Goal: Task Accomplishment & Management: Manage account settings

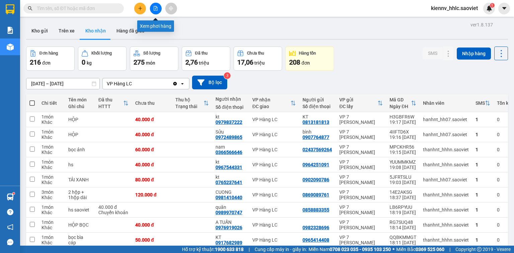
click at [156, 8] on icon "file-add" at bounding box center [155, 8] width 5 height 5
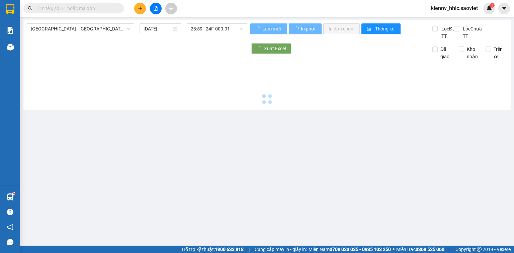
type input "[DATE]"
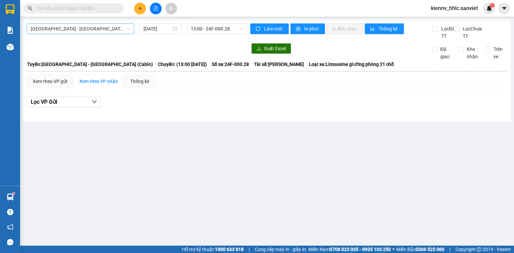
click at [87, 29] on span "[GEOGRAPHIC_DATA] - [GEOGRAPHIC_DATA] (Cabin)" at bounding box center [80, 29] width 99 height 10
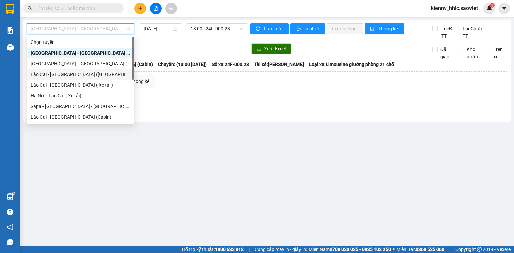
scroll to position [54, 0]
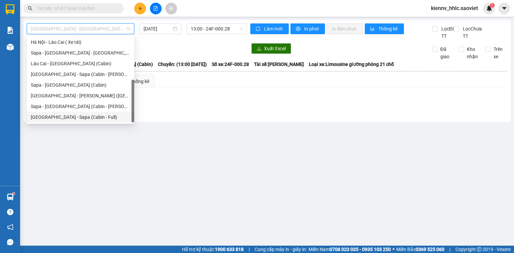
click at [102, 115] on div "[GEOGRAPHIC_DATA] - Sapa (Cabin - Full)" at bounding box center [80, 117] width 99 height 7
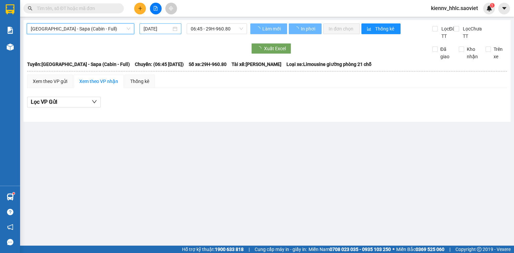
drag, startPoint x: 169, startPoint y: 26, endPoint x: 169, endPoint y: 29, distance: 3.4
click at [169, 26] on input "[DATE]" at bounding box center [157, 28] width 27 height 7
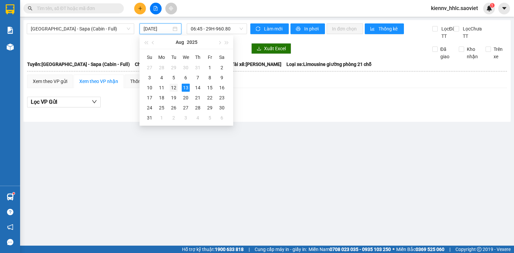
click at [172, 85] on div "12" at bounding box center [174, 88] width 8 height 8
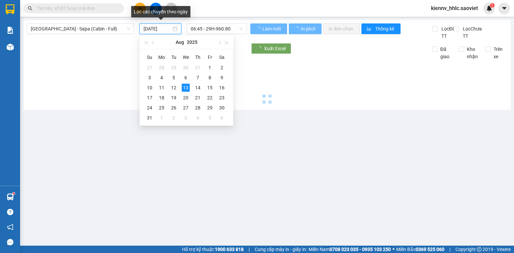
type input "[DATE]"
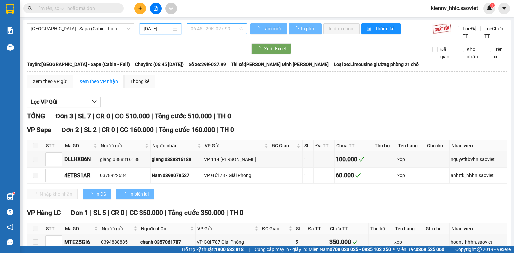
drag, startPoint x: 228, startPoint y: 28, endPoint x: 228, endPoint y: 31, distance: 3.4
click at [228, 28] on span "06:45 - 29K-027.99" at bounding box center [217, 29] width 53 height 10
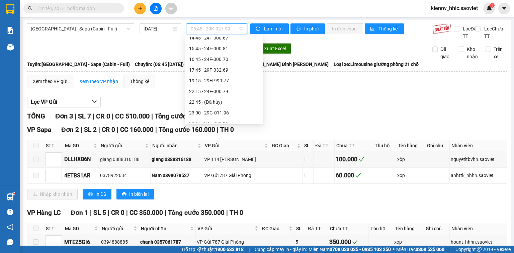
scroll to position [118, 0]
drag, startPoint x: 235, startPoint y: 75, endPoint x: 232, endPoint y: 65, distance: 10.7
click at [232, 65] on div "[PERSON_NAME] 06:45 - 29K-027.99 07:45 - 24F-000.09 08:45 - 29H-961.13 09:45 - …" at bounding box center [224, 21] width 78 height 204
click at [231, 64] on div "19:15 - 29H-999.77" at bounding box center [224, 63] width 70 height 7
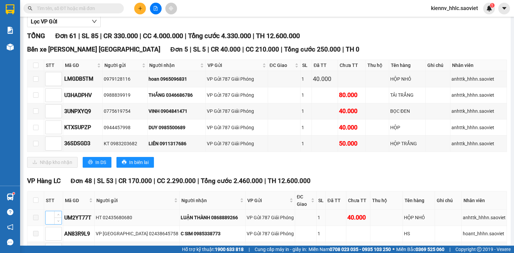
scroll to position [134, 0]
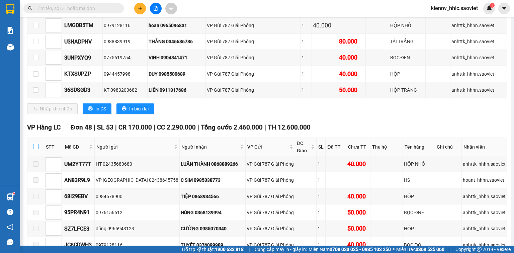
click at [36, 149] on input "checkbox" at bounding box center [35, 146] width 5 height 5
checkbox input "true"
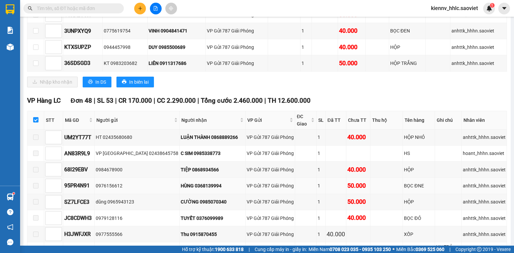
scroll to position [214, 0]
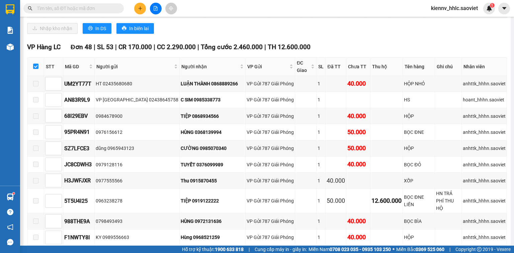
drag, startPoint x: 511, startPoint y: 81, endPoint x: 511, endPoint y: 90, distance: 8.4
click at [513, 100] on main "[GEOGRAPHIC_DATA] - Sapa (Cabin - Full) [DATE] 19:15 - 29H-999.77 [PERSON_NAME]…" at bounding box center [257, 123] width 514 height 246
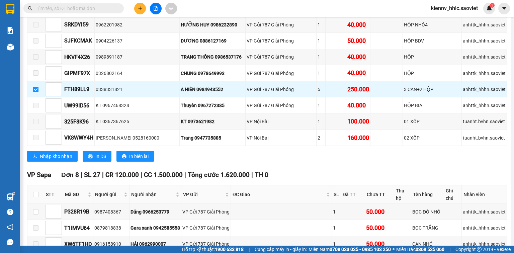
scroll to position [919, 0]
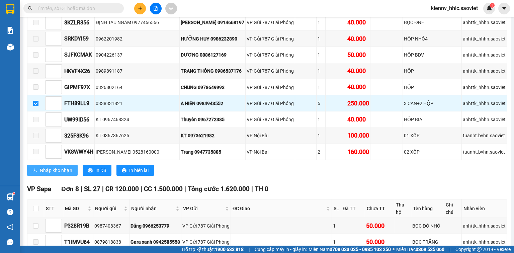
click at [36, 168] on icon "download" at bounding box center [34, 170] width 5 height 5
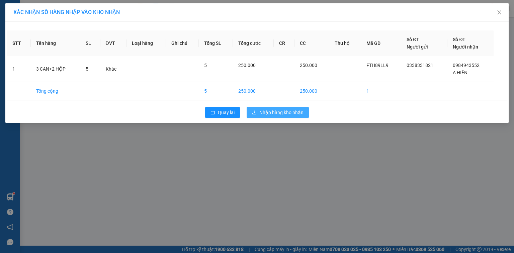
click at [291, 113] on span "Nhập hàng kho nhận" at bounding box center [282, 112] width 44 height 7
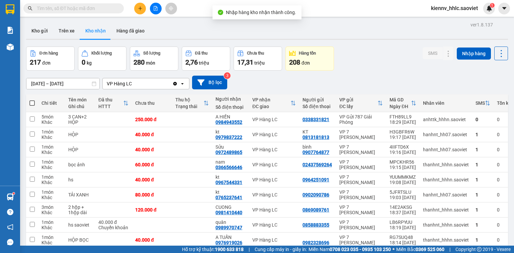
click at [155, 11] on button at bounding box center [156, 9] width 12 height 12
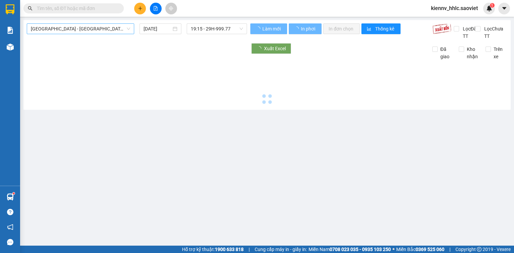
click at [99, 26] on span "[GEOGRAPHIC_DATA] - [GEOGRAPHIC_DATA] (Cabin)" at bounding box center [80, 29] width 99 height 10
type input "[DATE]"
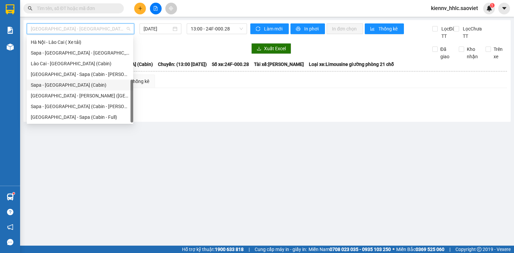
scroll to position [54, 0]
click at [106, 78] on div "[GEOGRAPHIC_DATA] - Sapa (Cabin - [PERSON_NAME])" at bounding box center [80, 74] width 106 height 11
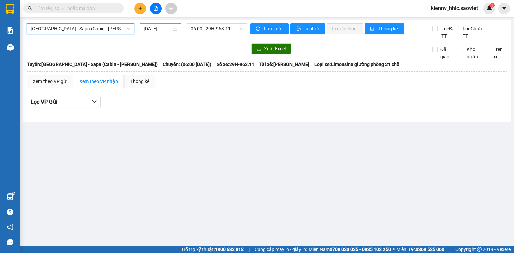
click at [164, 31] on input "[DATE]" at bounding box center [157, 28] width 27 height 7
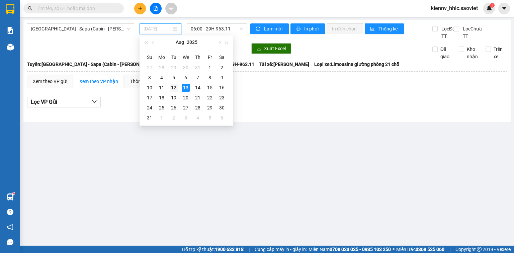
click at [175, 89] on div "12" at bounding box center [174, 88] width 8 height 8
type input "[DATE]"
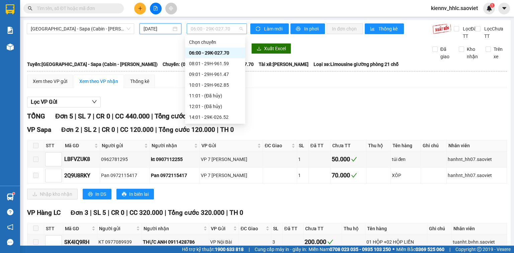
click at [216, 31] on span "06:00 - 29K-027.70" at bounding box center [217, 29] width 53 height 10
click at [228, 87] on div "22:30 - 29H-961.66" at bounding box center [215, 84] width 52 height 7
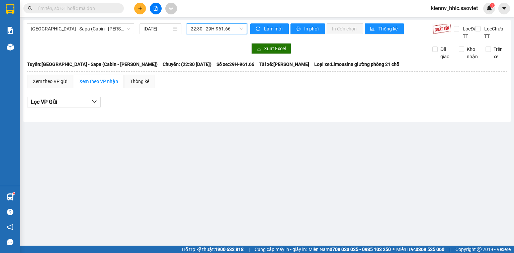
click at [222, 31] on span "22:30 - 29H-961.66" at bounding box center [217, 29] width 53 height 10
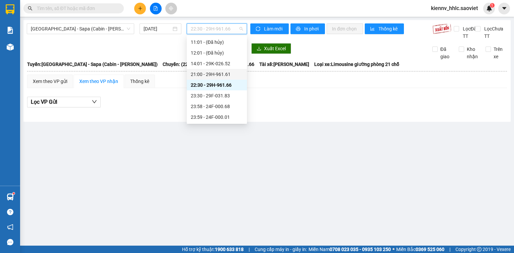
click at [228, 72] on div "21:00 - 29H-961.61" at bounding box center [217, 74] width 52 height 7
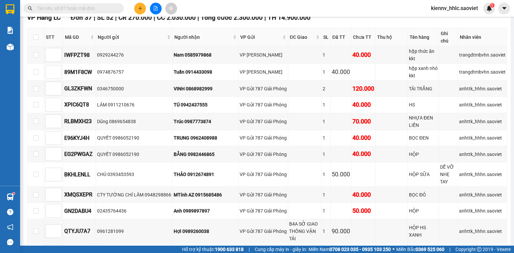
scroll to position [274, 0]
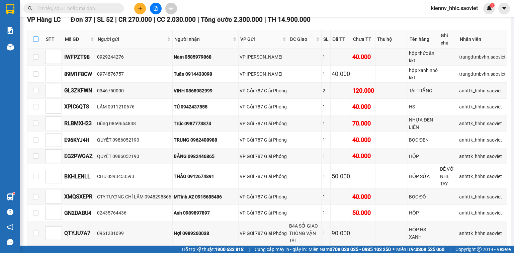
click at [34, 41] on input "checkbox" at bounding box center [35, 38] width 5 height 5
checkbox input "true"
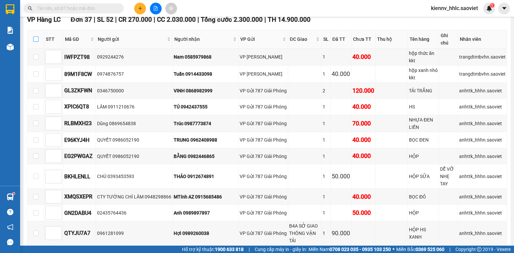
checkbox input "true"
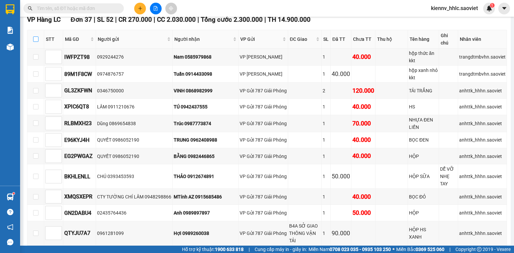
checkbox input "true"
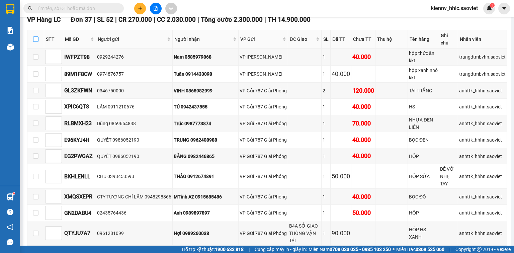
checkbox input "true"
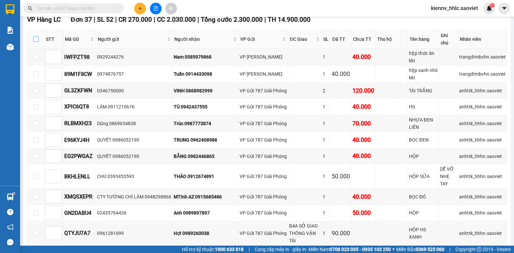
checkbox input "true"
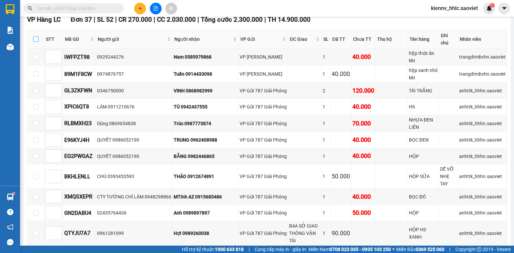
checkbox input "true"
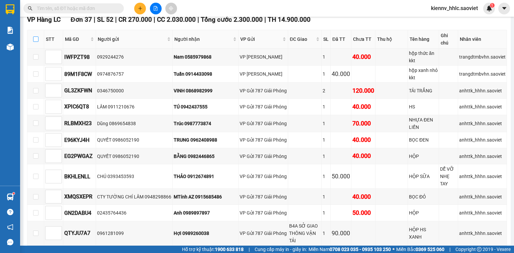
checkbox input "true"
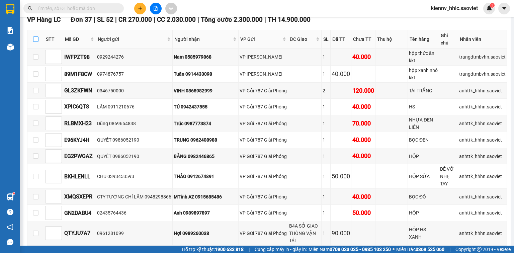
checkbox input "true"
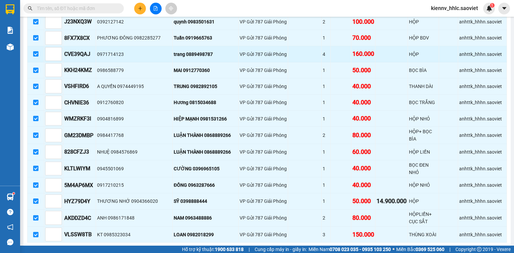
scroll to position [699, 0]
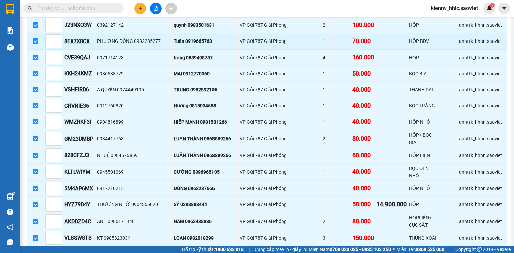
click at [34, 39] on input "checkbox" at bounding box center [35, 41] width 5 height 5
checkbox input "false"
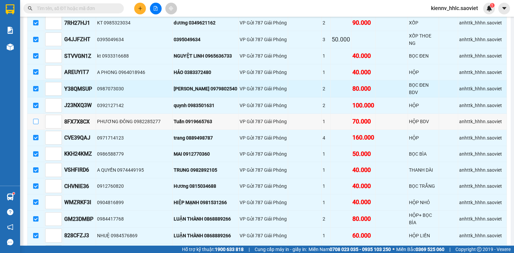
scroll to position [592, 0]
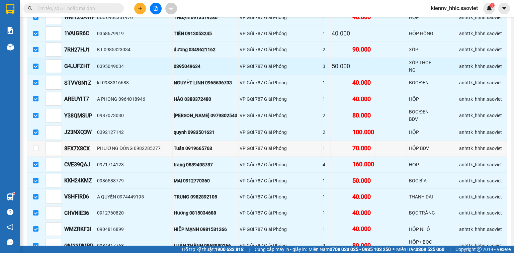
click at [36, 64] on input "checkbox" at bounding box center [35, 66] width 5 height 5
checkbox input "false"
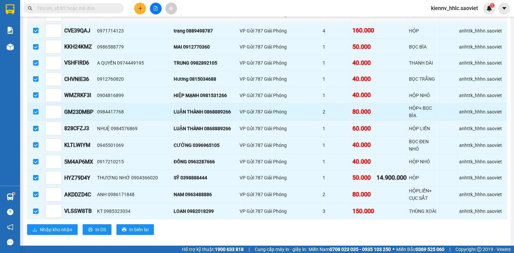
scroll to position [726, 0]
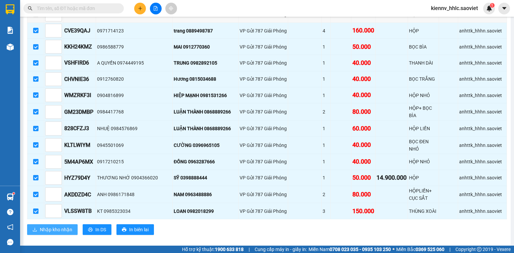
click at [66, 226] on span "Nhập kho nhận" at bounding box center [56, 229] width 32 height 7
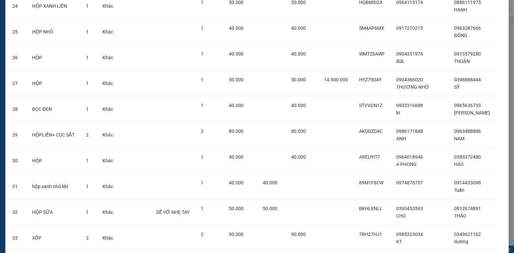
scroll to position [752, 0]
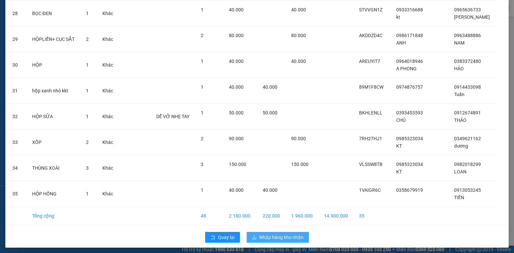
click at [293, 236] on span "Nhập hàng kho nhận" at bounding box center [282, 237] width 44 height 7
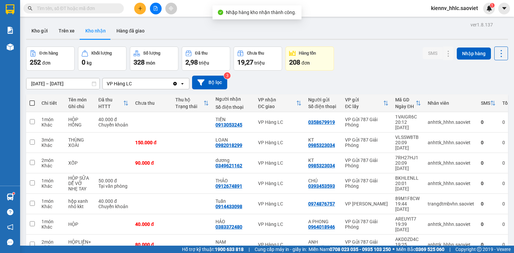
click at [32, 103] on span at bounding box center [31, 102] width 5 height 5
click at [32, 100] on input "checkbox" at bounding box center [32, 100] width 0 height 0
checkbox input "true"
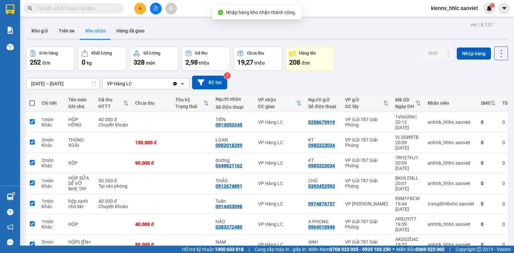
checkbox input "true"
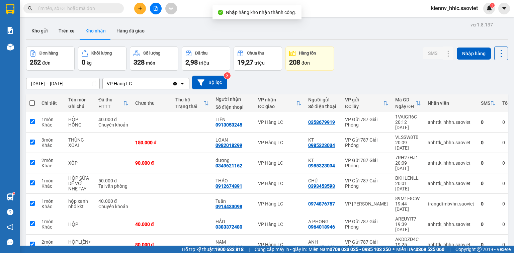
checkbox input "true"
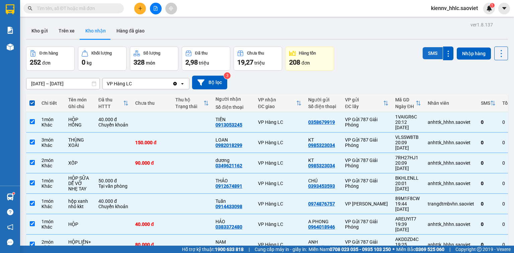
click at [430, 52] on button "SMS" at bounding box center [433, 53] width 20 height 12
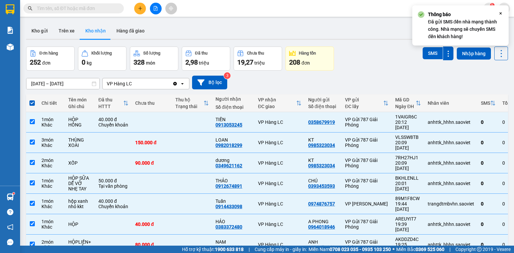
scroll to position [57, 0]
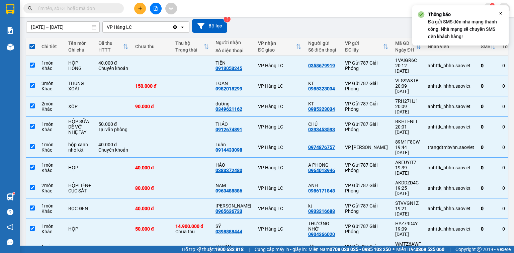
checkbox input "false"
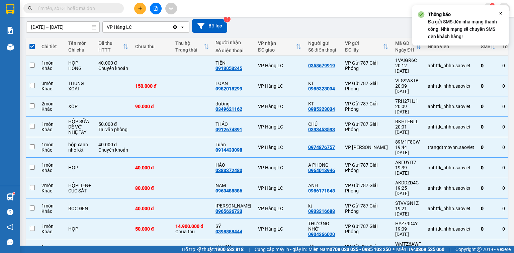
checkbox input "false"
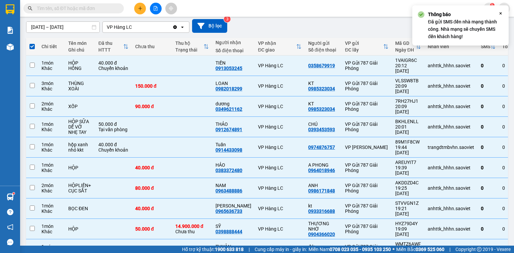
checkbox input "false"
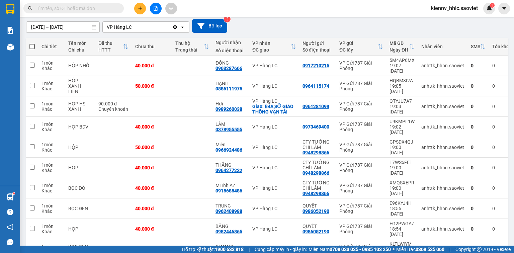
click at [33, 48] on span at bounding box center [31, 46] width 5 height 5
click at [32, 43] on input "checkbox" at bounding box center [32, 43] width 0 height 0
checkbox input "true"
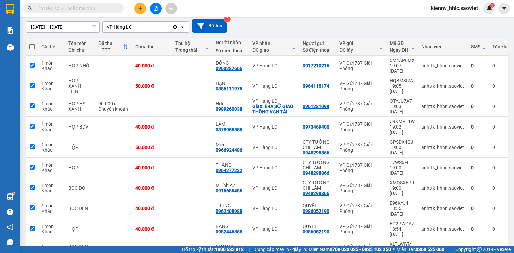
checkbox input "true"
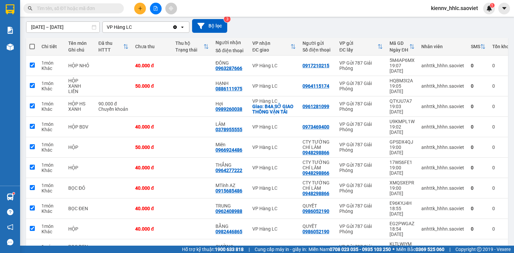
checkbox input "true"
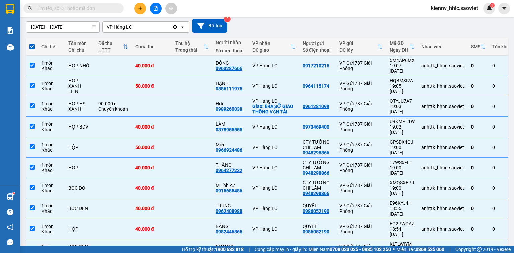
scroll to position [3, 0]
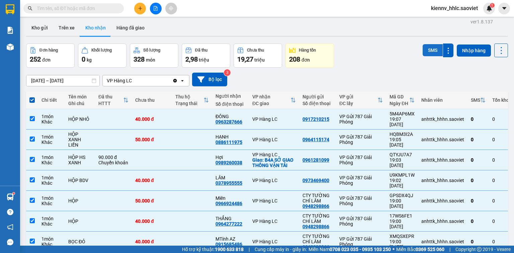
drag, startPoint x: 419, startPoint y: 50, endPoint x: 429, endPoint y: 51, distance: 9.5
click at [423, 50] on button "SMS" at bounding box center [433, 50] width 20 height 12
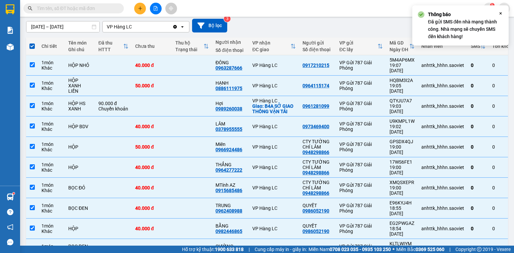
scroll to position [67, 0]
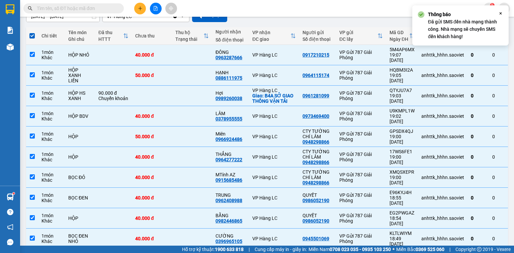
checkbox input "false"
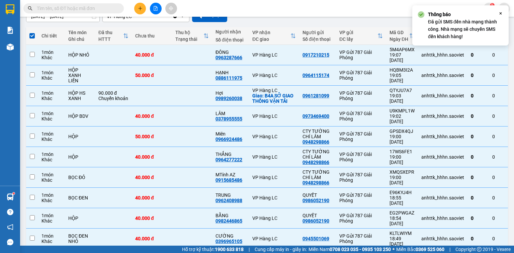
checkbox input "false"
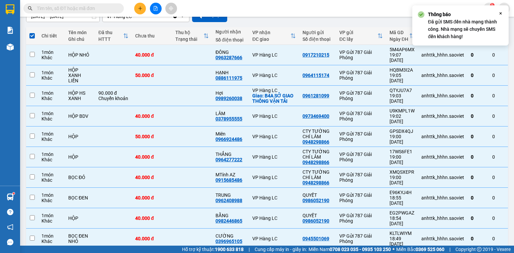
checkbox input "false"
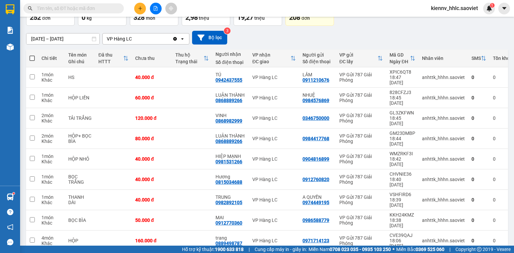
scroll to position [46, 0]
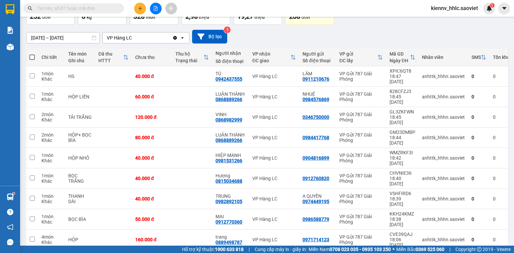
click at [33, 55] on span at bounding box center [31, 57] width 5 height 5
click at [32, 54] on input "checkbox" at bounding box center [32, 54] width 0 height 0
checkbox input "true"
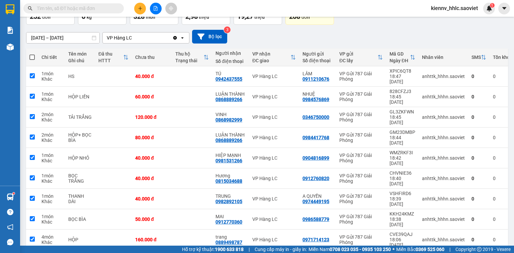
checkbox input "true"
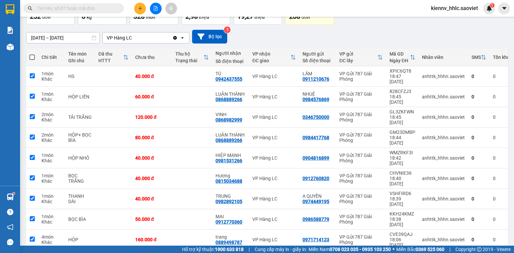
checkbox input "true"
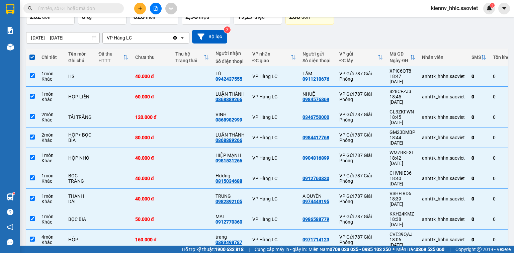
scroll to position [0, 0]
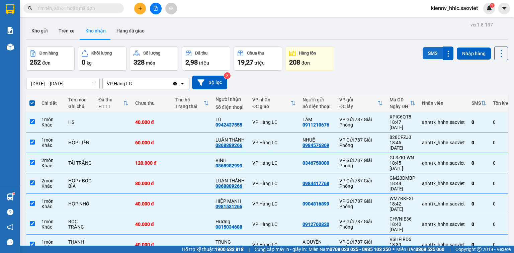
click at [430, 51] on button "SMS" at bounding box center [433, 53] width 20 height 12
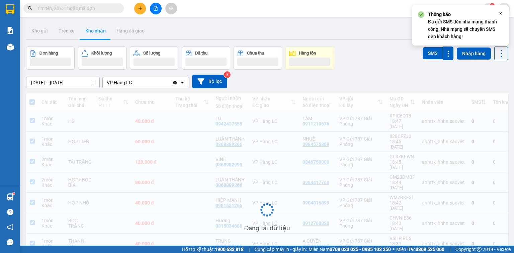
scroll to position [45, 0]
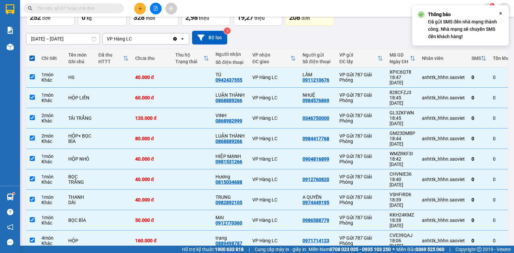
drag, startPoint x: 397, startPoint y: 229, endPoint x: 301, endPoint y: 174, distance: 111.0
checkbox input "false"
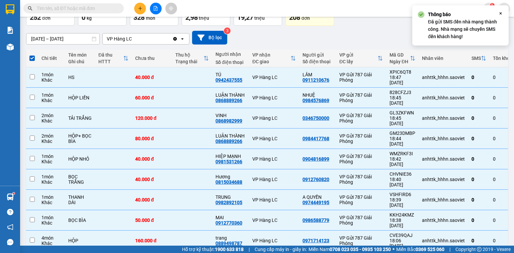
checkbox input "false"
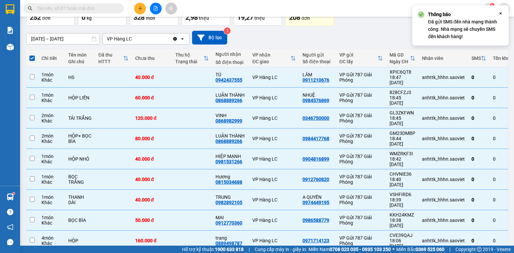
checkbox input "false"
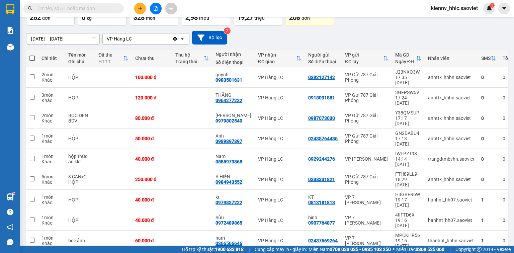
click at [33, 57] on span at bounding box center [31, 58] width 5 height 5
click at [32, 55] on input "checkbox" at bounding box center [32, 55] width 0 height 0
checkbox input "true"
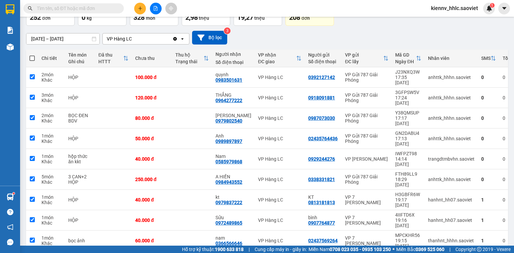
checkbox input "true"
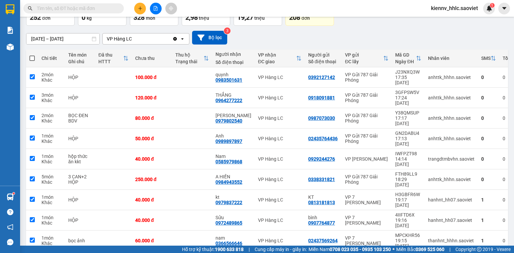
checkbox input "true"
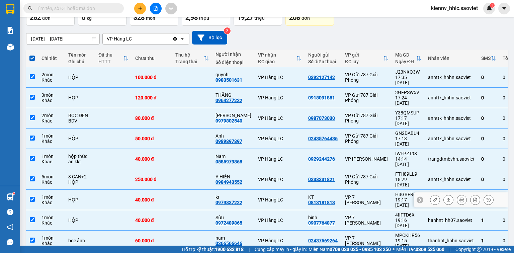
click at [196, 190] on td at bounding box center [192, 200] width 40 height 20
checkbox input "false"
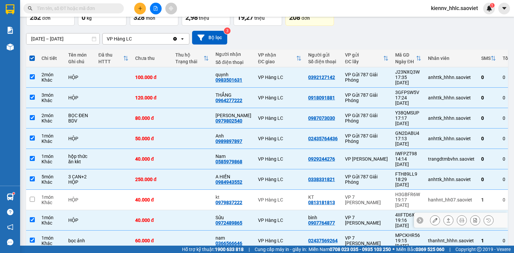
click at [193, 210] on td at bounding box center [192, 220] width 40 height 20
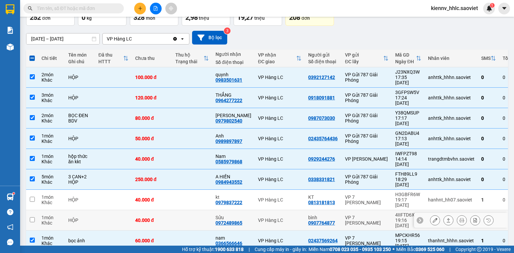
checkbox input "false"
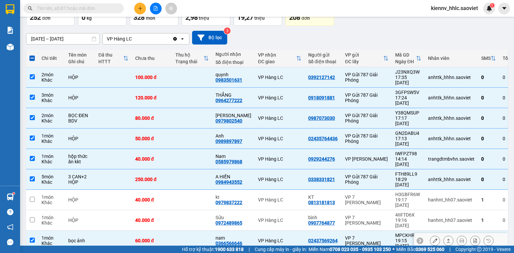
click at [195, 231] on td at bounding box center [192, 241] width 40 height 20
checkbox input "false"
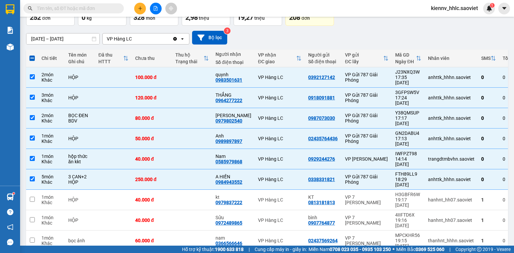
drag, startPoint x: 194, startPoint y: 212, endPoint x: 210, endPoint y: 187, distance: 29.8
checkbox input "false"
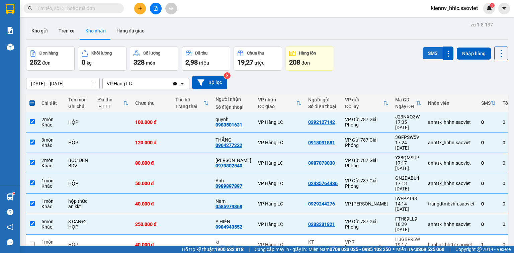
click at [426, 50] on button "SMS" at bounding box center [433, 53] width 20 height 12
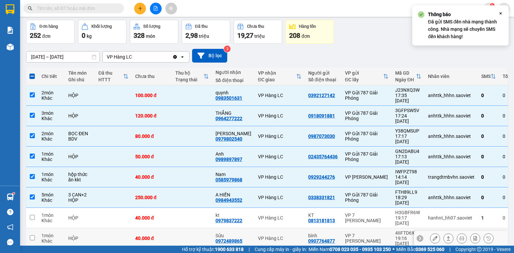
scroll to position [46, 0]
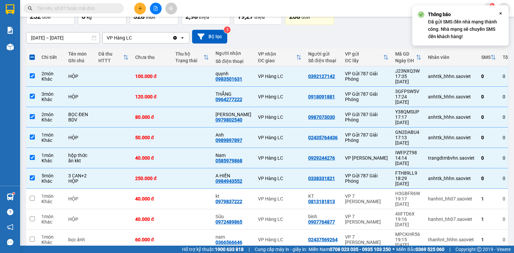
checkbox input "false"
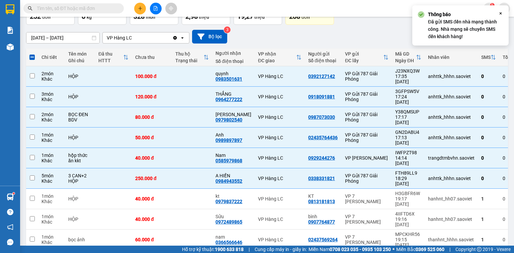
checkbox input "false"
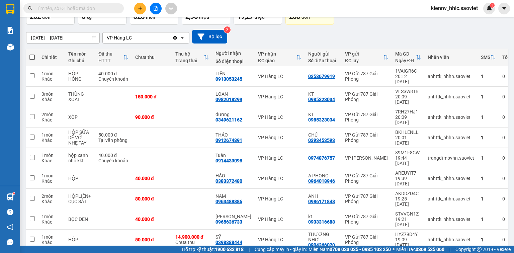
click at [84, 9] on input "text" at bounding box center [76, 8] width 79 height 7
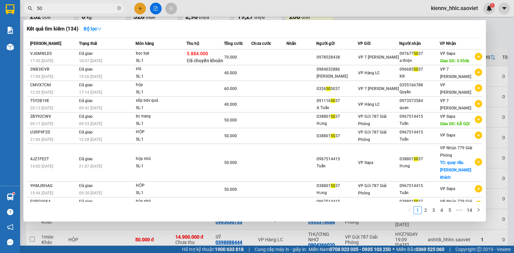
type input "5"
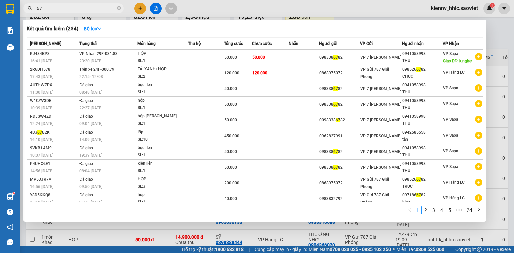
type input "6"
type input "0307"
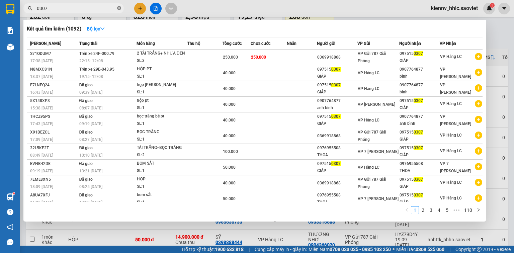
click at [118, 8] on icon "close-circle" at bounding box center [119, 8] width 4 height 4
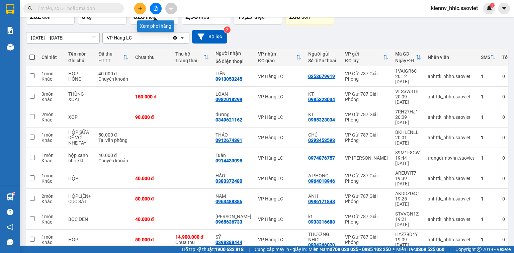
click at [155, 7] on icon "file-add" at bounding box center [155, 8] width 5 height 5
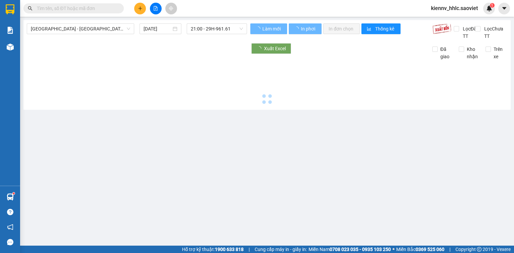
type input "[DATE]"
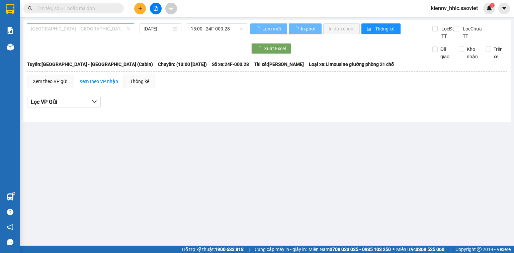
click at [89, 28] on span "[GEOGRAPHIC_DATA] - [GEOGRAPHIC_DATA] (Cabin)" at bounding box center [80, 29] width 99 height 10
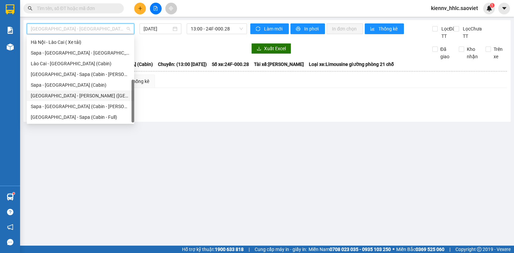
scroll to position [54, 0]
click at [101, 117] on div "[GEOGRAPHIC_DATA] - Sapa (Cabin - Full)" at bounding box center [80, 117] width 99 height 7
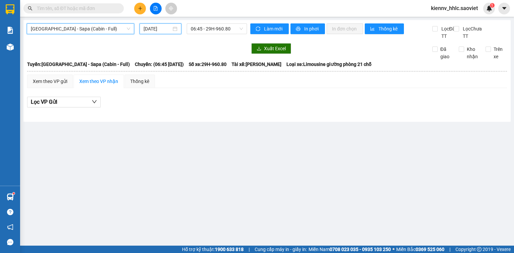
click at [161, 27] on input "[DATE]" at bounding box center [157, 28] width 27 height 7
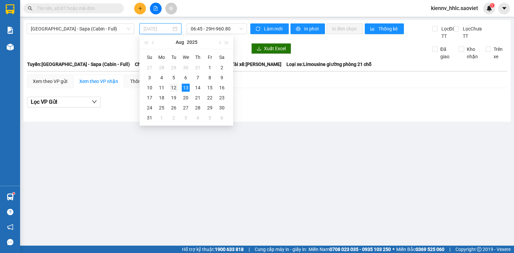
click at [175, 88] on div "12" at bounding box center [174, 88] width 8 height 8
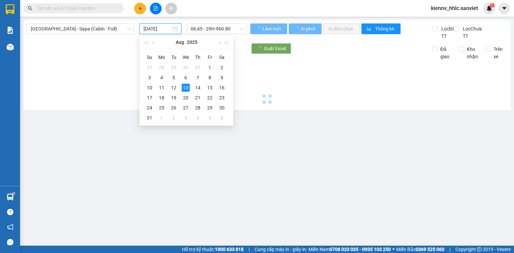
type input "[DATE]"
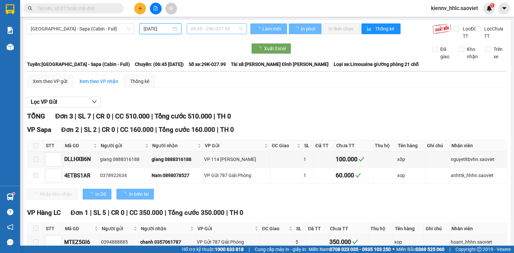
click at [210, 31] on span "06:45 - 29K-027.99" at bounding box center [217, 29] width 53 height 10
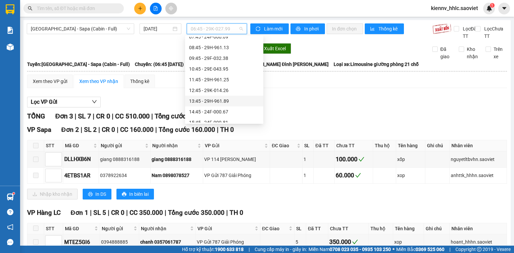
scroll to position [118, 0]
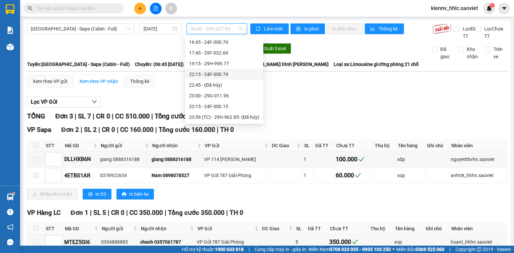
click at [229, 74] on div "22:15 - 24F-000.79" at bounding box center [224, 74] width 70 height 7
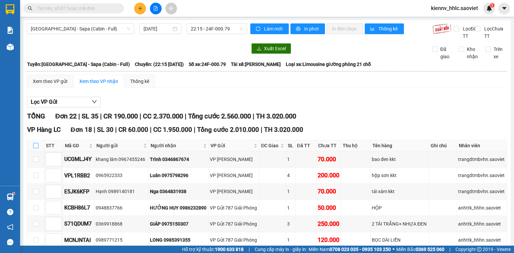
click at [35, 148] on input "checkbox" at bounding box center [35, 145] width 5 height 5
checkbox input "true"
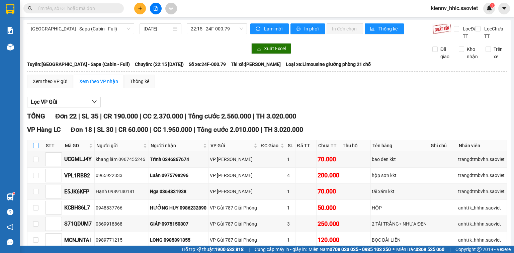
checkbox input "true"
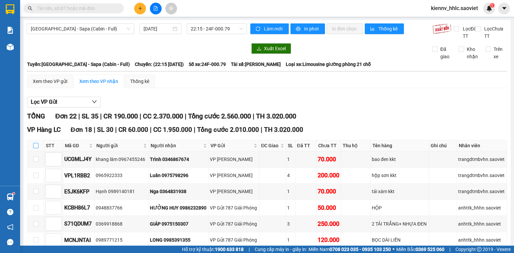
checkbox input "true"
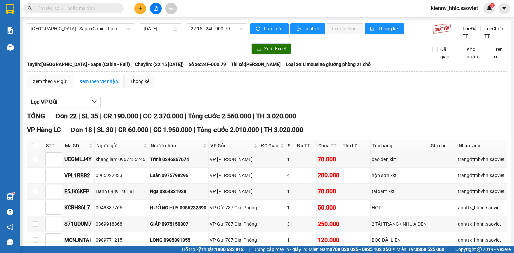
checkbox input "true"
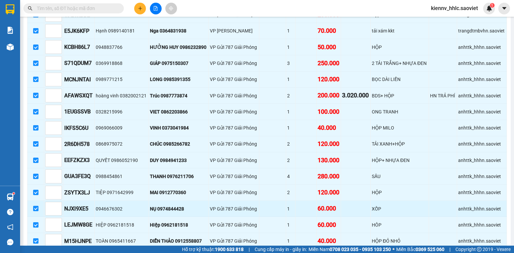
scroll to position [241, 0]
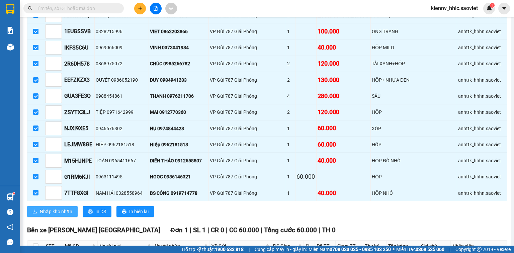
click at [66, 213] on span "Nhập kho nhận" at bounding box center [56, 211] width 32 height 7
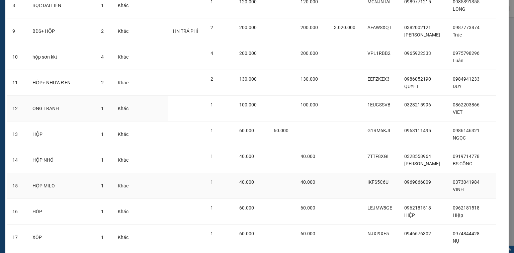
scroll to position [315, 0]
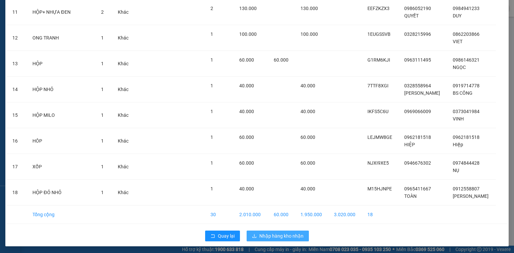
click at [277, 232] on span "Nhập hàng kho nhận" at bounding box center [282, 235] width 44 height 7
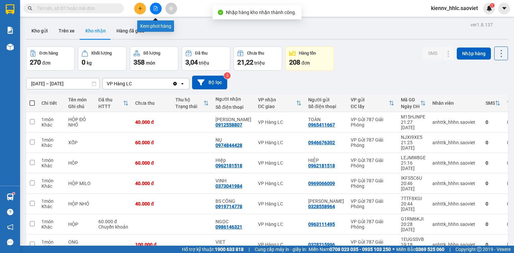
click at [156, 8] on icon "file-add" at bounding box center [155, 8] width 5 height 5
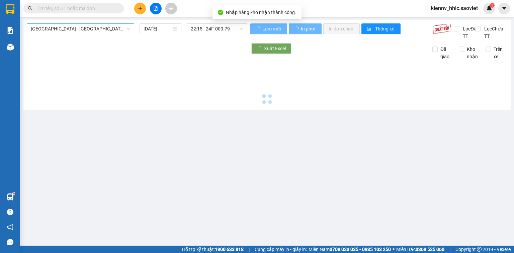
type input "[DATE]"
click at [105, 31] on span "[GEOGRAPHIC_DATA] - [GEOGRAPHIC_DATA] (Cabin)" at bounding box center [80, 29] width 99 height 10
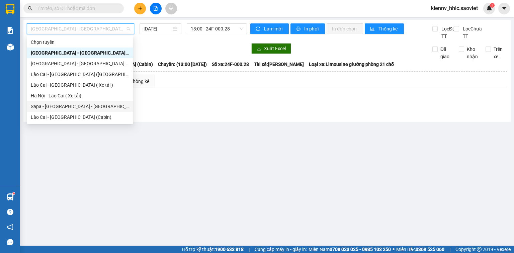
scroll to position [54, 0]
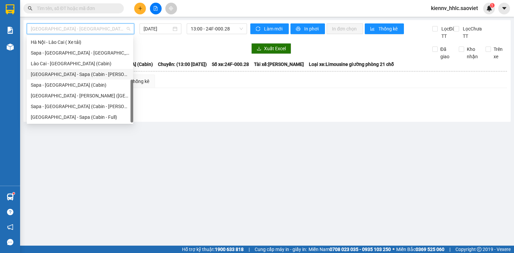
click at [92, 76] on div "[GEOGRAPHIC_DATA] - Sapa (Cabin - [PERSON_NAME])" at bounding box center [80, 74] width 98 height 7
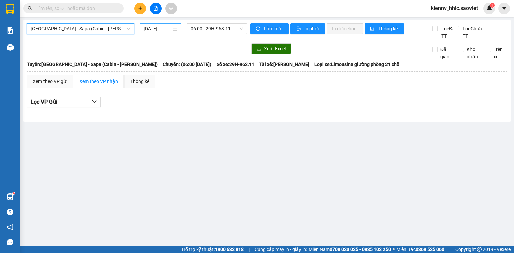
click at [150, 30] on input "[DATE]" at bounding box center [157, 28] width 27 height 7
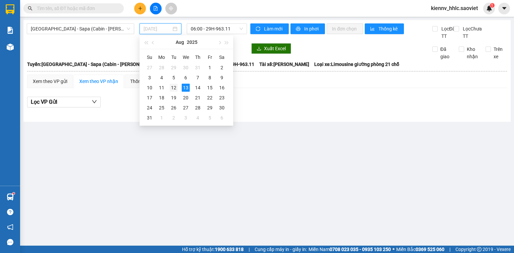
click at [174, 87] on div "12" at bounding box center [174, 88] width 8 height 8
type input "[DATE]"
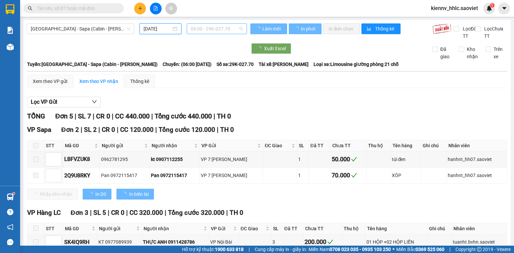
click at [229, 28] on span "06:00 - 29K-027.70" at bounding box center [217, 29] width 53 height 10
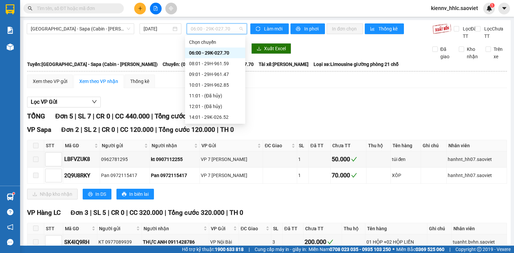
scroll to position [54, 0]
click at [227, 74] on div "21:00 - 29H-961.61" at bounding box center [215, 74] width 52 height 7
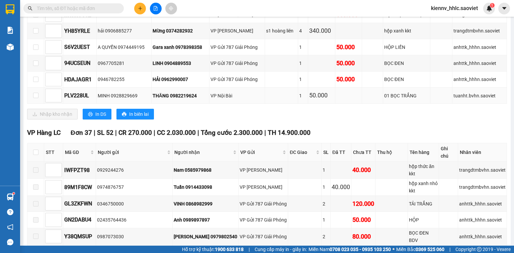
scroll to position [241, 0]
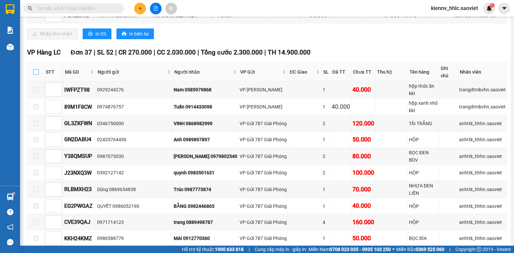
click at [36, 73] on input "checkbox" at bounding box center [35, 71] width 5 height 5
checkbox input "true"
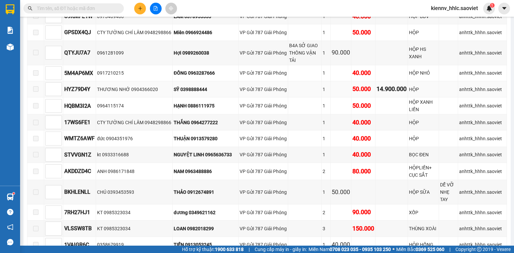
scroll to position [726, 0]
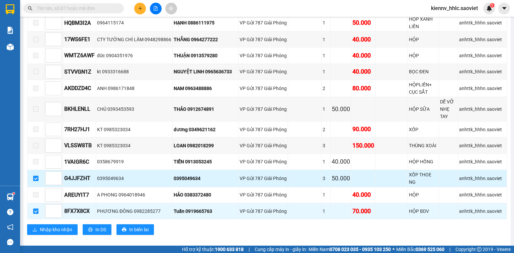
click at [34, 176] on input "checkbox" at bounding box center [35, 178] width 5 height 5
checkbox input "false"
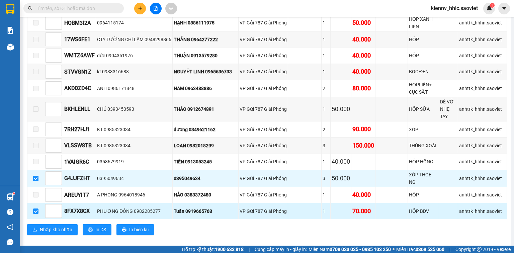
checkbox input "false"
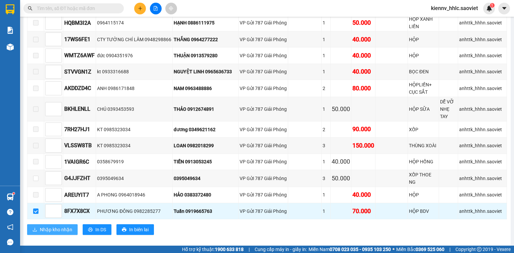
click at [52, 226] on span "Nhập kho nhận" at bounding box center [56, 229] width 32 height 7
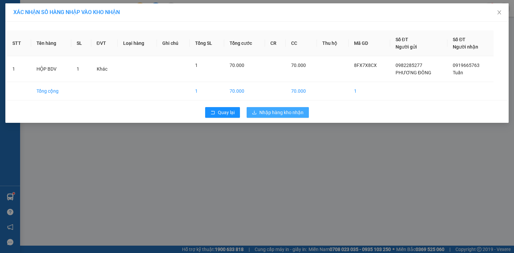
click at [284, 114] on span "Nhập hàng kho nhận" at bounding box center [282, 112] width 44 height 7
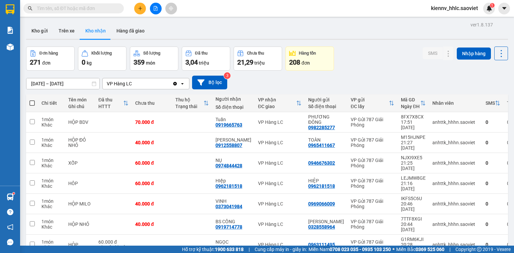
click at [29, 105] on label at bounding box center [31, 103] width 5 height 7
click at [32, 100] on input "checkbox" at bounding box center [32, 100] width 0 height 0
checkbox input "true"
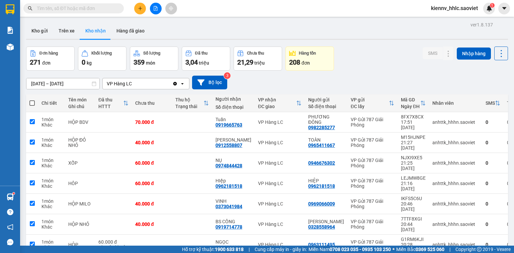
checkbox input "true"
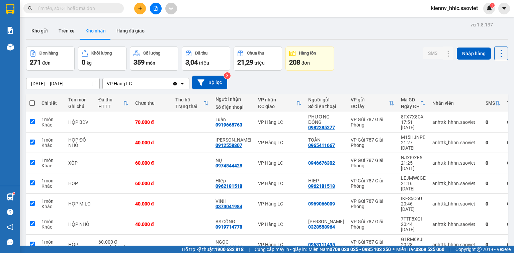
checkbox input "true"
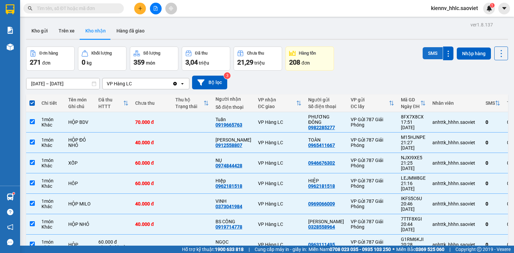
click at [429, 52] on button "SMS" at bounding box center [433, 53] width 20 height 12
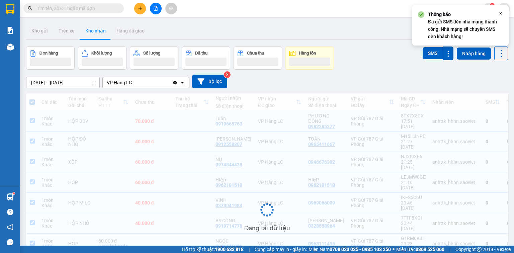
scroll to position [54, 0]
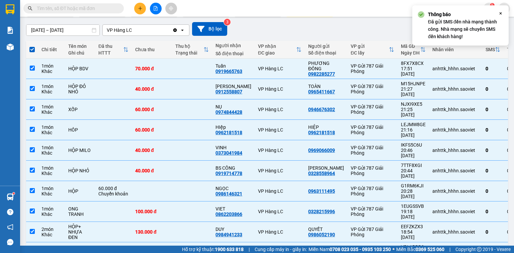
drag, startPoint x: 372, startPoint y: 232, endPoint x: 379, endPoint y: 218, distance: 15.1
checkbox input "false"
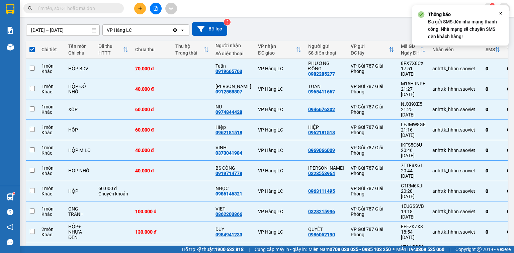
checkbox input "false"
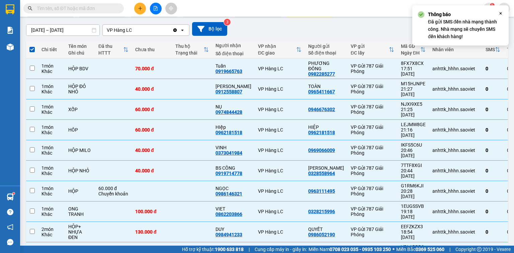
checkbox input "false"
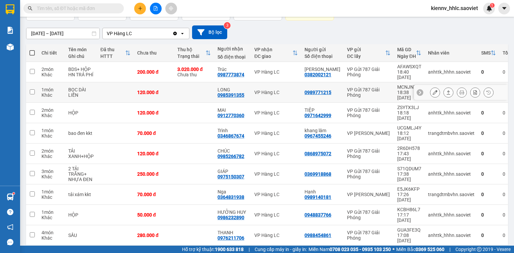
scroll to position [51, 0]
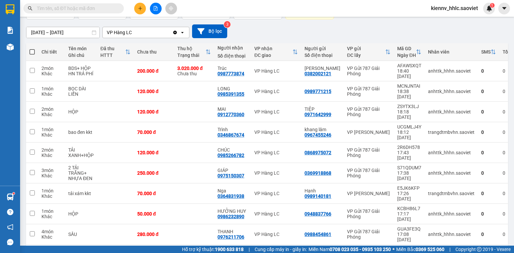
click at [33, 50] on span at bounding box center [31, 51] width 5 height 5
click at [32, 49] on input "checkbox" at bounding box center [32, 49] width 0 height 0
checkbox input "true"
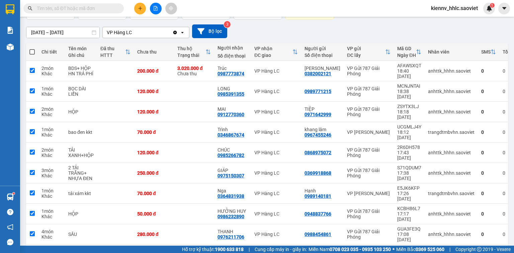
checkbox input "true"
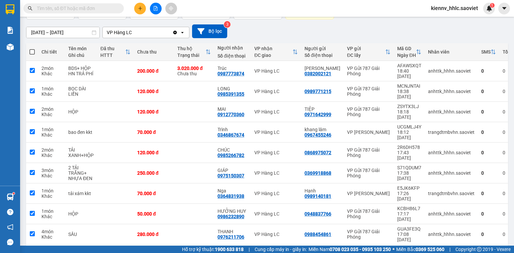
checkbox input "true"
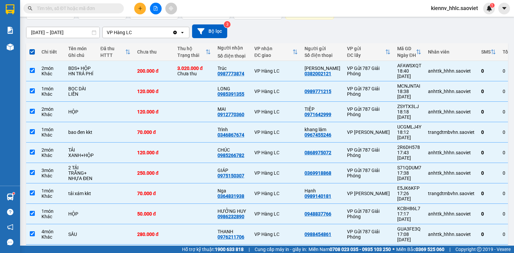
click at [198, 245] on td at bounding box center [194, 255] width 40 height 20
checkbox input "false"
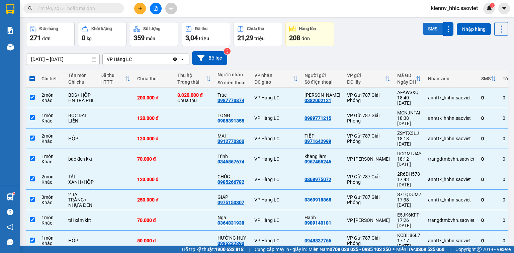
click at [431, 31] on button "SMS" at bounding box center [433, 29] width 20 height 12
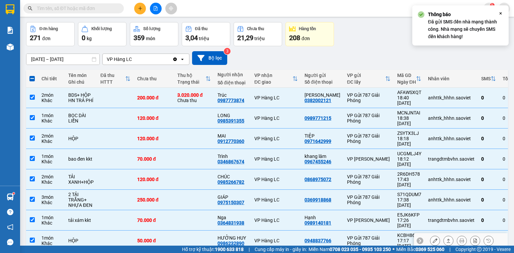
scroll to position [51, 0]
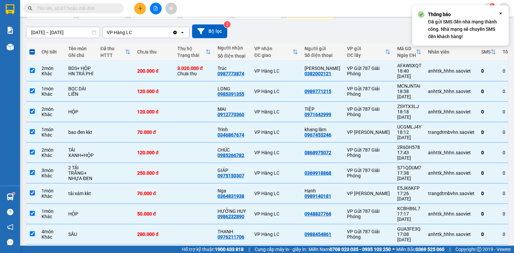
checkbox input "false"
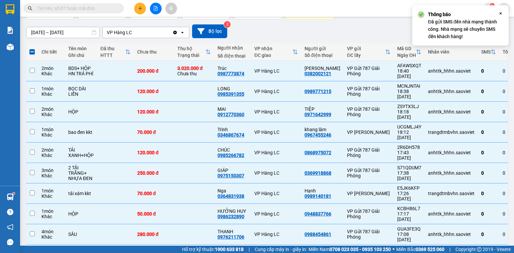
checkbox input "false"
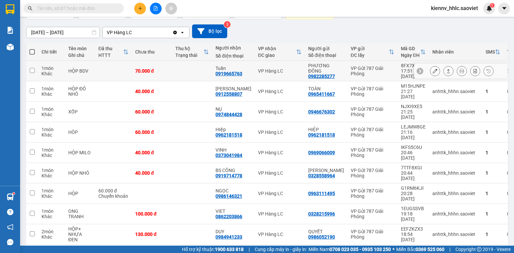
scroll to position [0, 0]
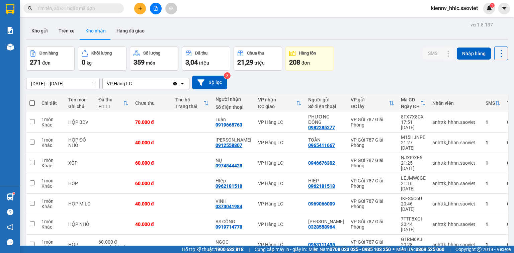
click at [97, 6] on input "text" at bounding box center [76, 8] width 79 height 7
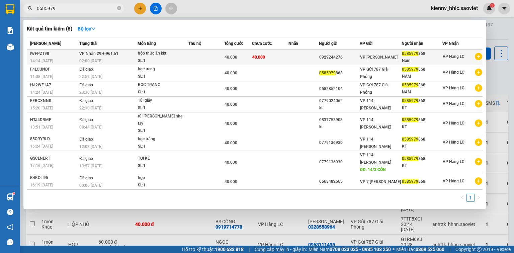
type input "0585979"
click at [130, 56] on td "[PERSON_NAME] 29H-961.61 02:00 [DATE]" at bounding box center [108, 58] width 60 height 16
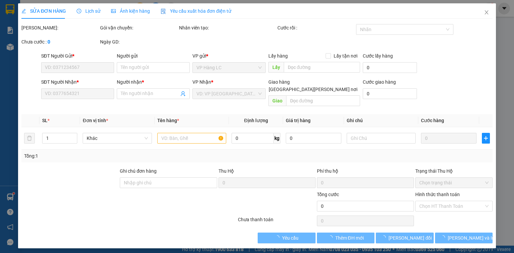
type input "0929244276"
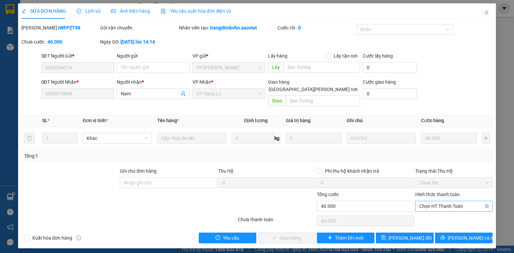
click at [457, 201] on span "Chọn HT Thanh Toán" at bounding box center [454, 206] width 69 height 10
click at [447, 212] on div "Tại văn phòng" at bounding box center [454, 211] width 69 height 7
click at [441, 201] on span "Tại văn phòng" at bounding box center [454, 206] width 69 height 10
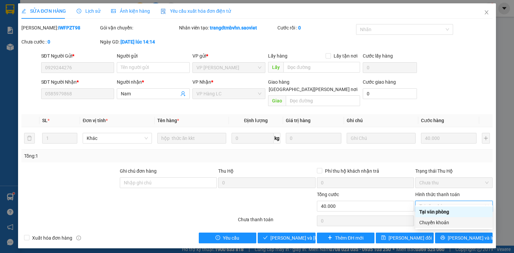
click at [440, 222] on div "Chuyển khoản" at bounding box center [454, 222] width 69 height 7
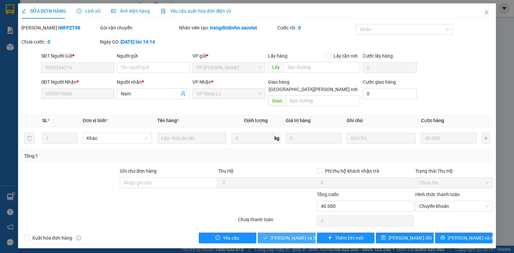
click at [295, 234] on span "[PERSON_NAME] và [PERSON_NAME] hàng" at bounding box center [316, 237] width 90 height 7
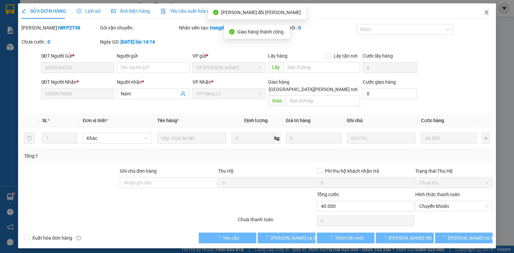
click at [487, 13] on icon "close" at bounding box center [487, 12] width 4 height 4
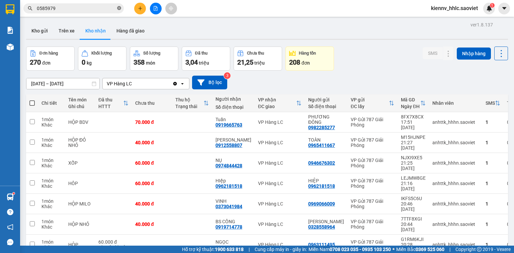
click at [120, 9] on icon "close-circle" at bounding box center [119, 8] width 4 height 4
click at [153, 5] on button at bounding box center [156, 9] width 12 height 12
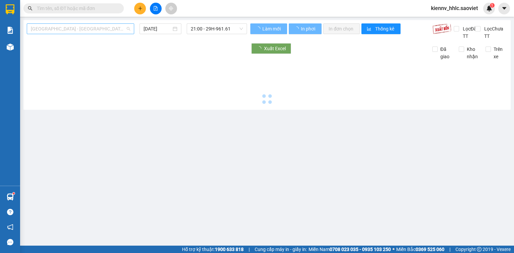
click at [90, 28] on span "[GEOGRAPHIC_DATA] - [GEOGRAPHIC_DATA] (Cabin)" at bounding box center [80, 29] width 99 height 10
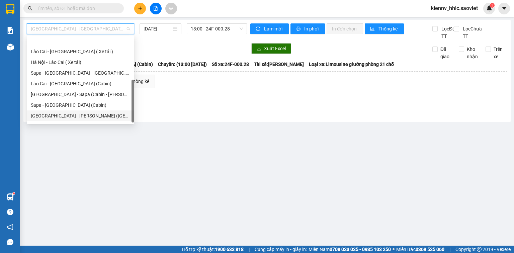
scroll to position [54, 0]
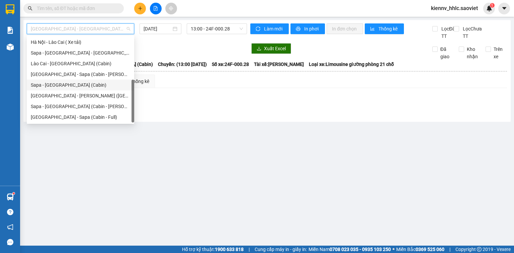
click at [103, 76] on div "[GEOGRAPHIC_DATA] - Sapa (Cabin - [PERSON_NAME])" at bounding box center [80, 74] width 99 height 7
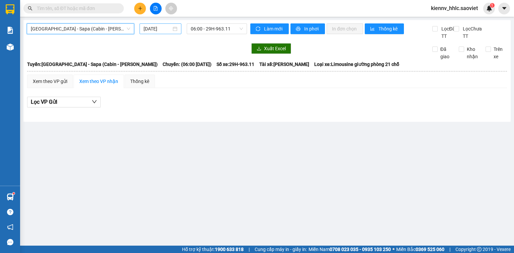
click at [157, 31] on input "[DATE]" at bounding box center [157, 28] width 27 height 7
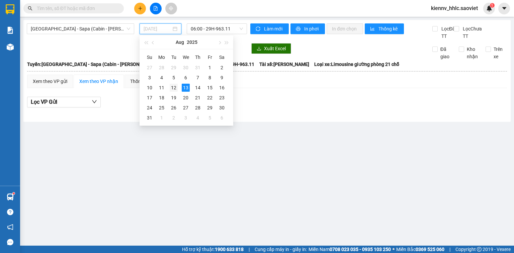
click at [175, 87] on div "12" at bounding box center [174, 88] width 8 height 8
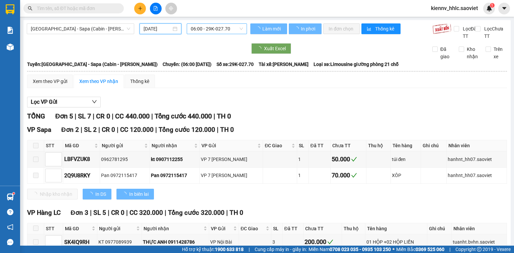
click at [221, 28] on span "06:00 - 29K-027.70" at bounding box center [217, 29] width 53 height 10
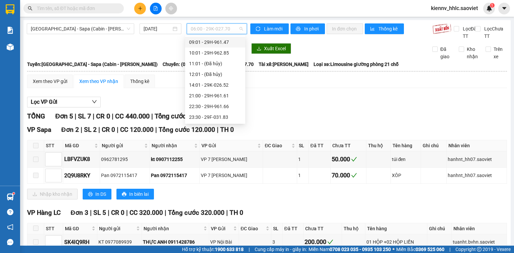
scroll to position [54, 0]
click at [230, 84] on div "22:30 - 29H-961.66" at bounding box center [215, 84] width 52 height 7
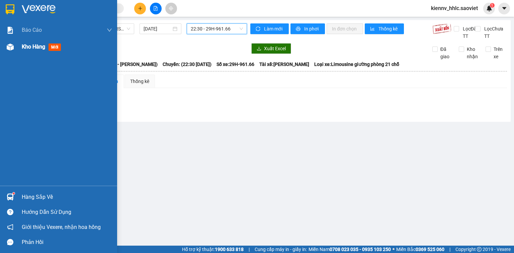
click at [22, 49] on span "Kho hàng" at bounding box center [33, 47] width 23 height 6
